Goal: Feedback & Contribution: Submit feedback/report problem

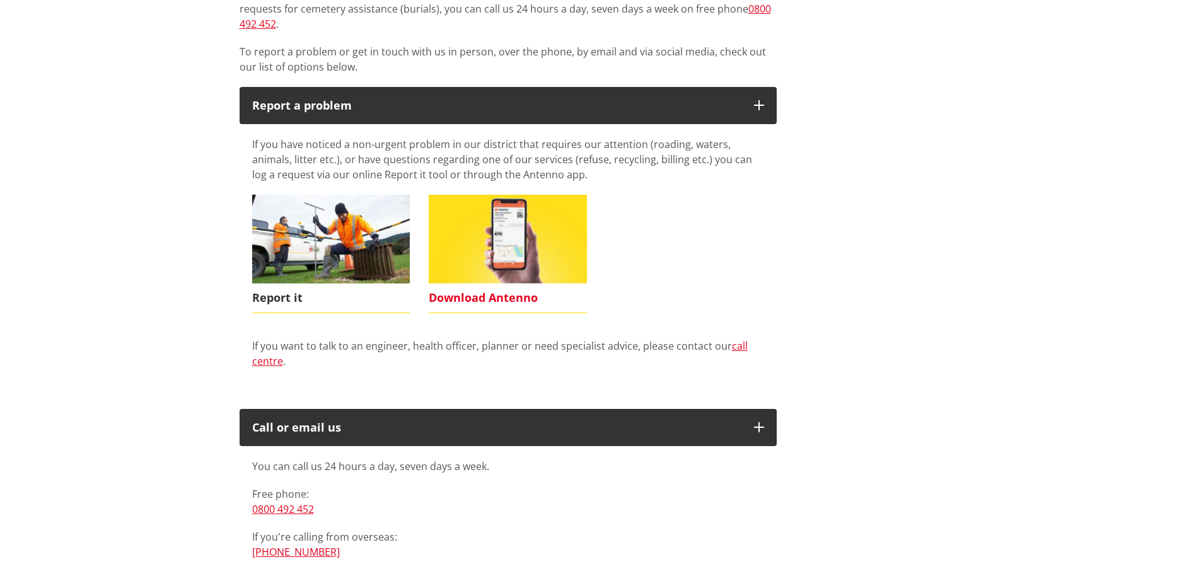
scroll to position [378, 0]
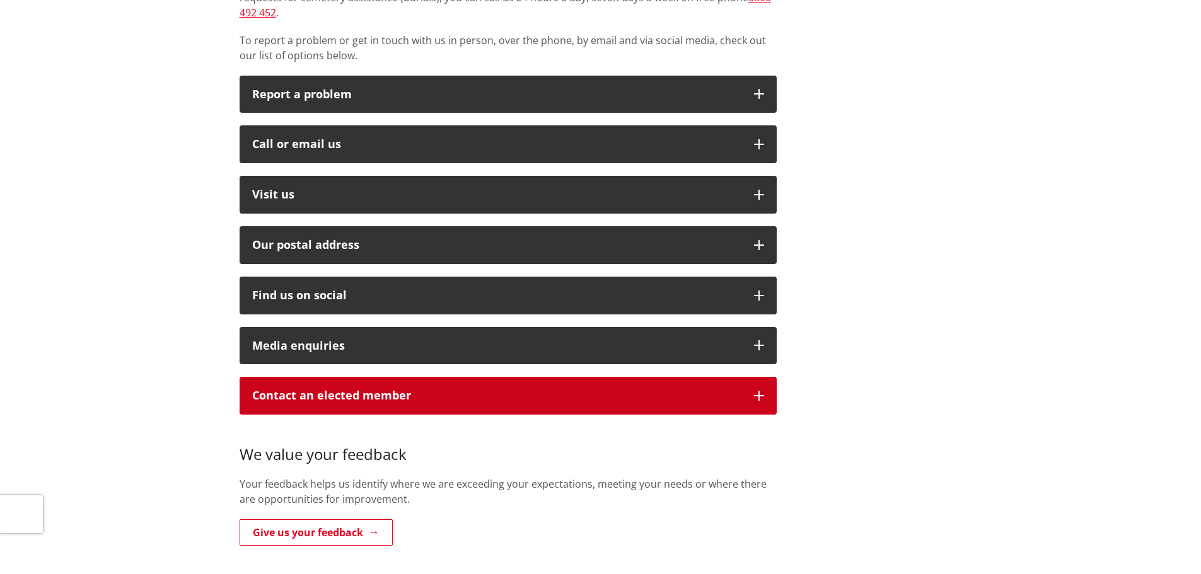
click at [754, 391] on icon "button" at bounding box center [759, 396] width 10 height 10
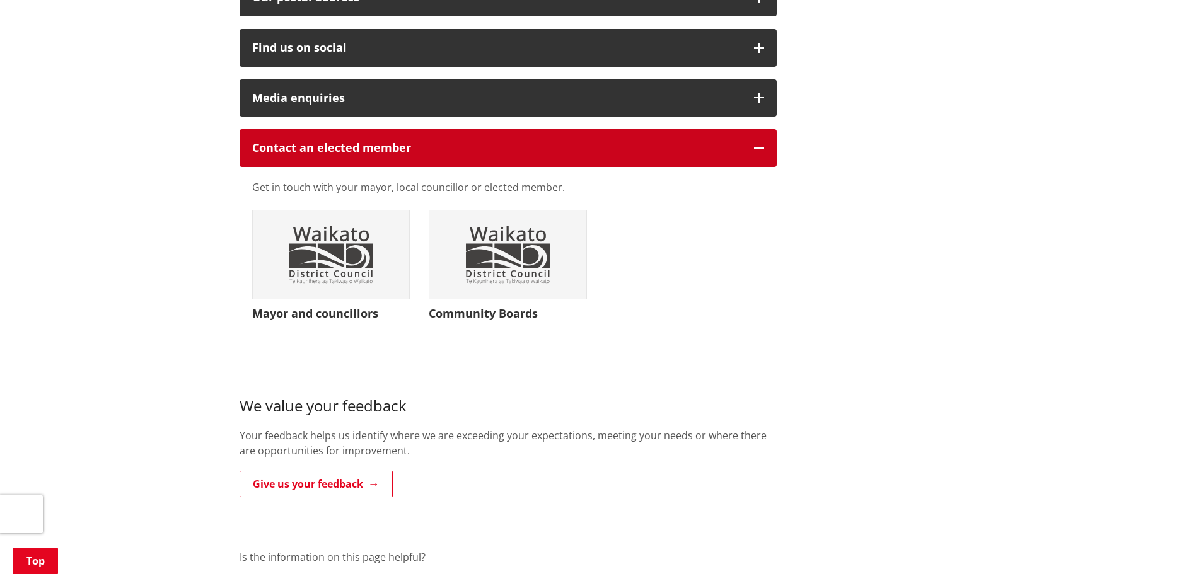
scroll to position [630, 0]
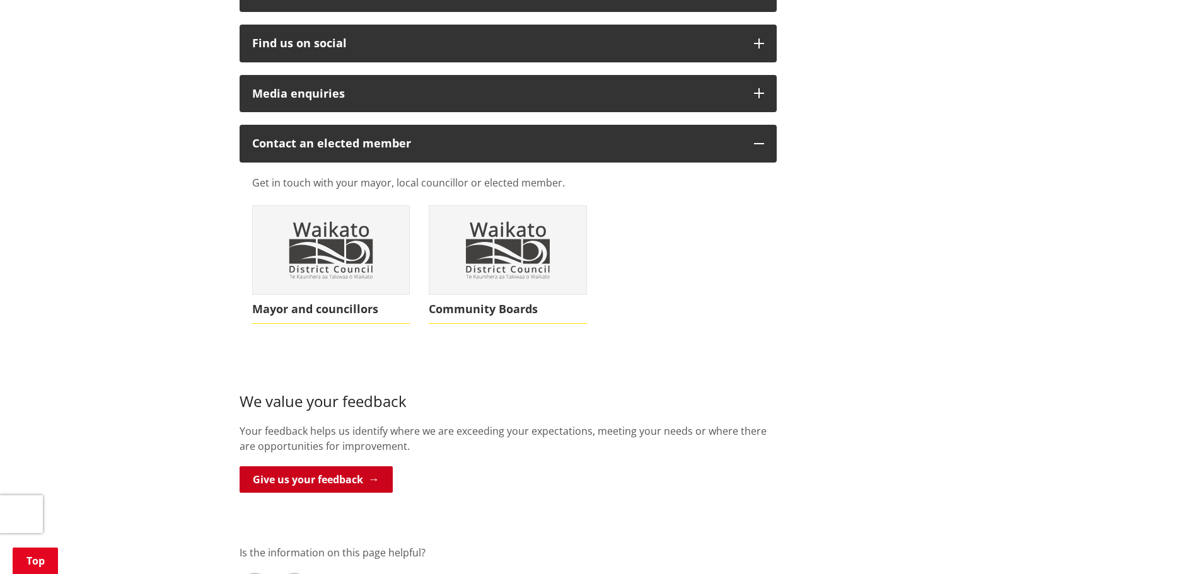
click at [334, 466] on link "Give us your feedback" at bounding box center [316, 479] width 153 height 26
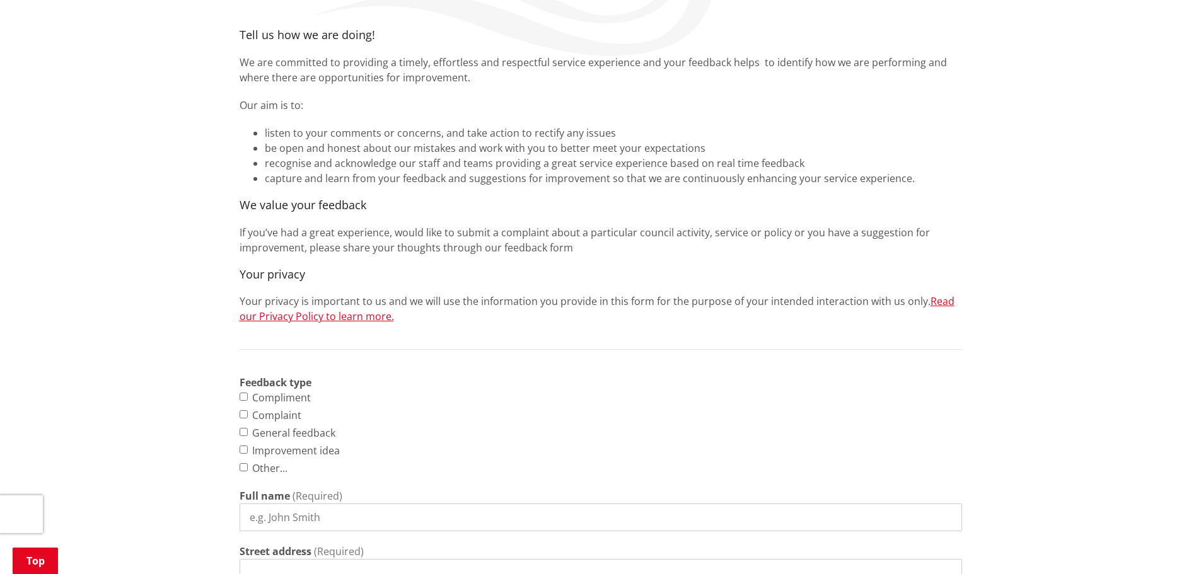
scroll to position [315, 0]
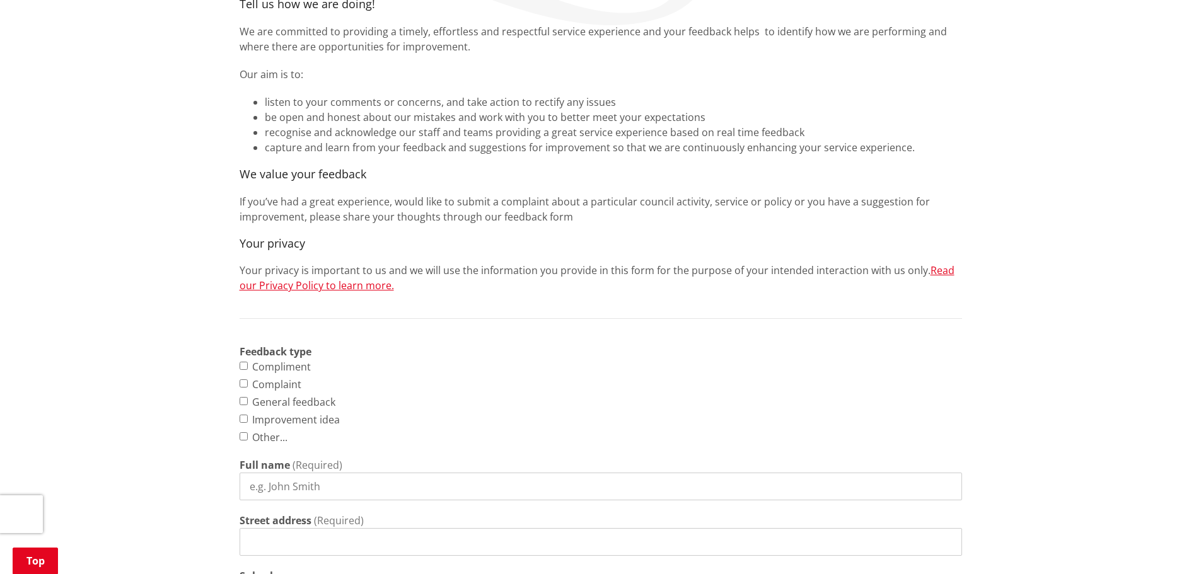
click at [243, 362] on input "Compliment" at bounding box center [244, 366] width 8 height 8
checkbox input "true"
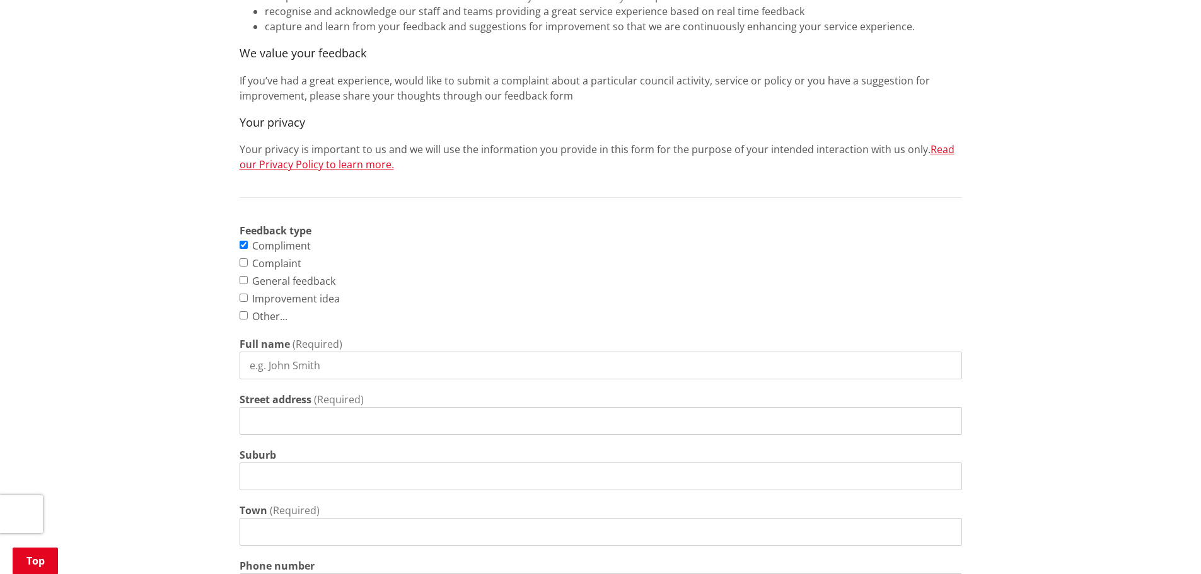
scroll to position [441, 0]
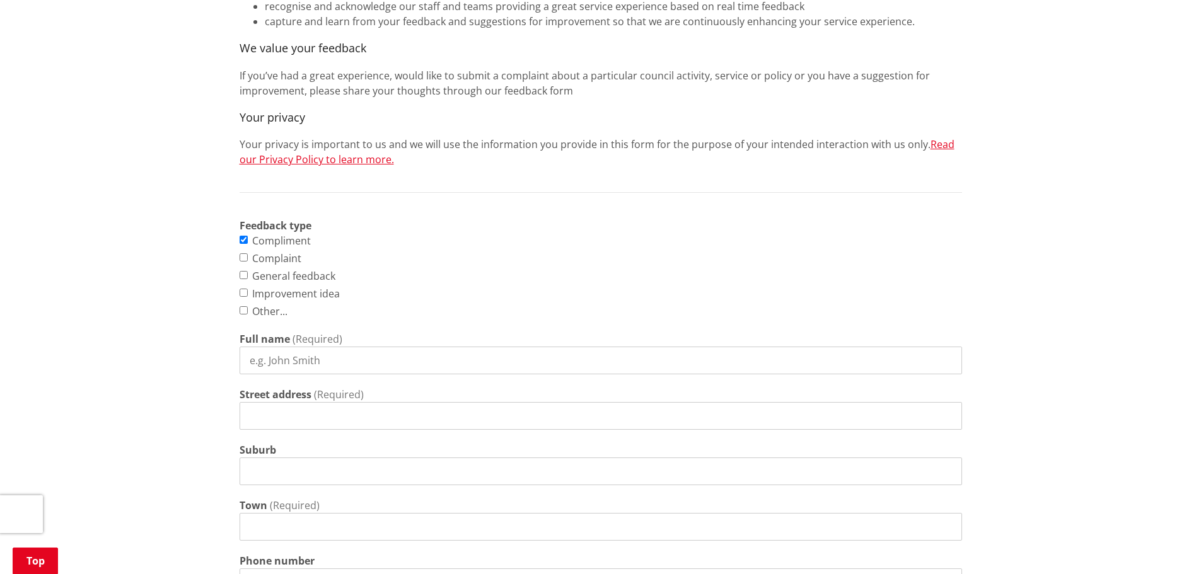
click at [282, 347] on input "Full name" at bounding box center [601, 361] width 722 height 28
type input "mac van houtte"
type input "264 rataroa road miranda"
type input "rd3 pokeno"
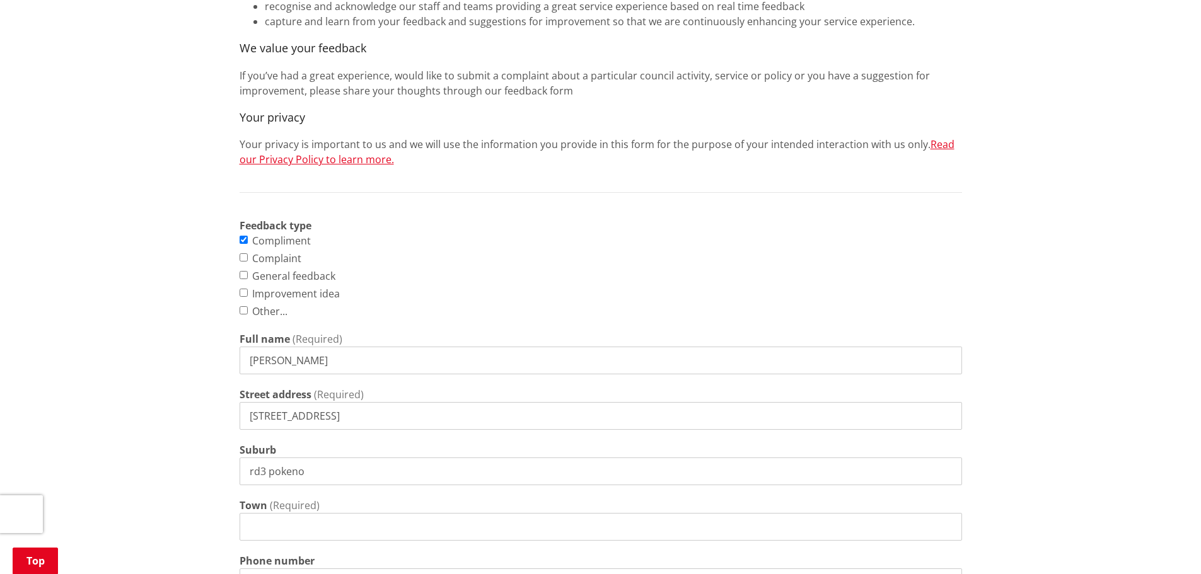
type input "021721283"
type input "mac.jo@xtra.co.nz"
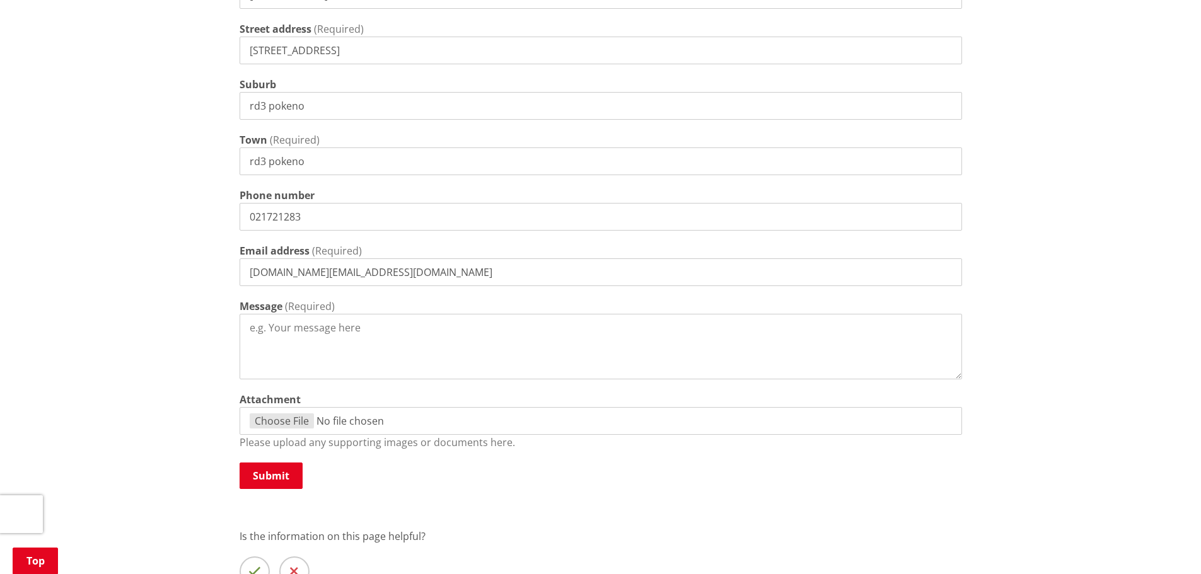
scroll to position [819, 0]
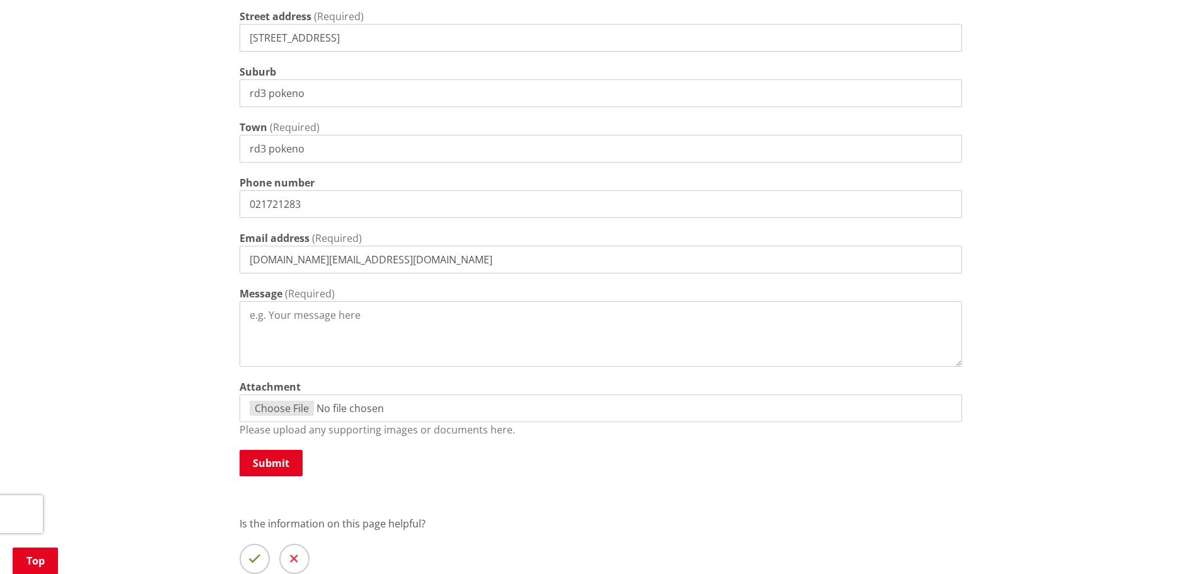
click at [263, 301] on textarea "Message" at bounding box center [601, 334] width 722 height 66
click at [308, 301] on textarea "rataroa roaqd is" at bounding box center [601, 334] width 722 height 66
click at [318, 301] on textarea "rataroa road is" at bounding box center [601, 334] width 722 height 66
click at [325, 301] on textarea "rataroa road is amuch inproved since the new contractors have worked" at bounding box center [601, 334] width 722 height 66
click at [580, 301] on textarea "rataroa road is much inproved since the new contractors have worked" at bounding box center [601, 334] width 722 height 66
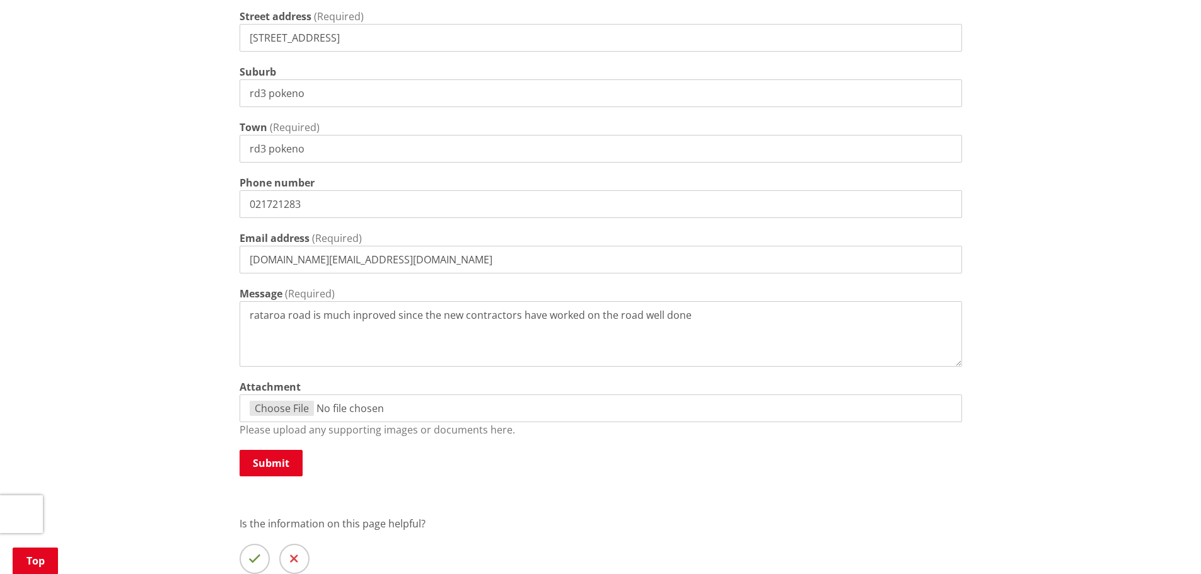
click at [636, 301] on textarea "rataroa road is much inproved since the new contractors have worked on the road…" at bounding box center [601, 334] width 722 height 66
click at [648, 301] on textarea "rataroa road is much inproved since the new contractors have worked on the road…" at bounding box center [601, 334] width 722 height 66
click at [687, 301] on textarea "rataroa road is much inproved since the new contractors have worked on the road…" at bounding box center [601, 334] width 722 height 66
type textarea "rataroa road is much inproved since the new contractors have worked on the road…"
click at [267, 450] on button "Submit" at bounding box center [271, 463] width 63 height 26
